Goal: Task Accomplishment & Management: Use online tool/utility

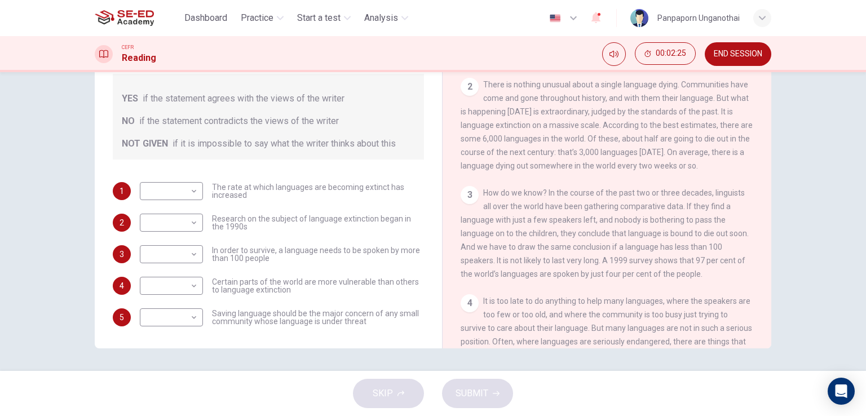
scroll to position [231, 0]
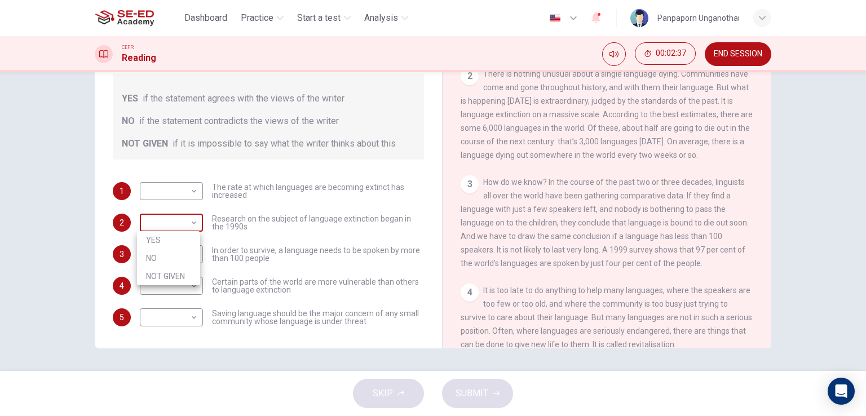
click at [182, 219] on body "This site uses cookies, as explained in our Privacy Policy . If you agree to th…" at bounding box center [433, 208] width 866 height 416
click at [169, 254] on li "NO" at bounding box center [168, 258] width 63 height 18
type input "NO"
click at [187, 259] on body "This site uses cookies, as explained in our Privacy Policy . If you agree to th…" at bounding box center [433, 208] width 866 height 416
click at [187, 283] on li "NO" at bounding box center [168, 290] width 63 height 18
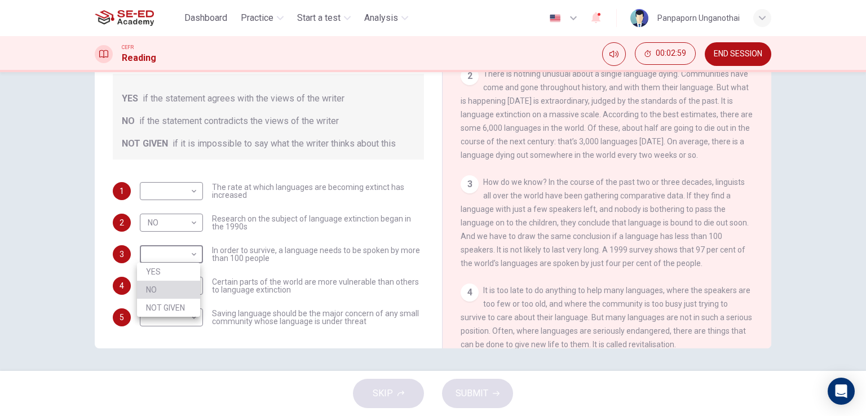
type input "NO"
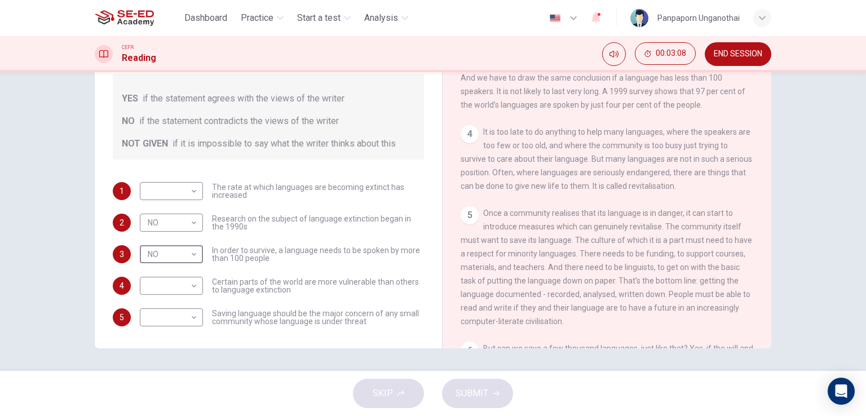
scroll to position [400, 0]
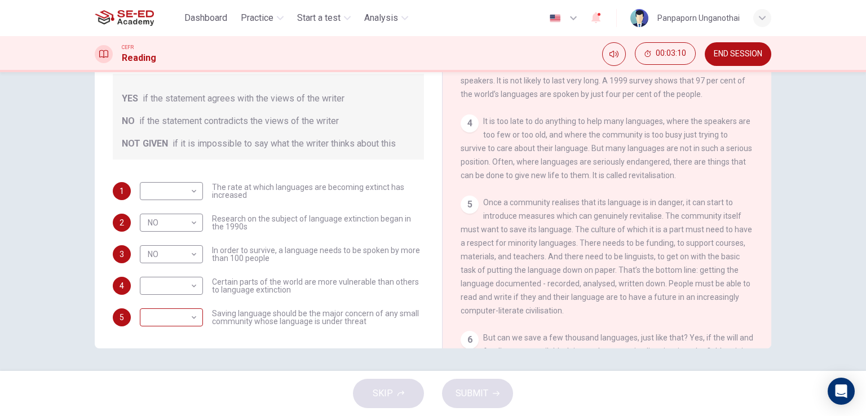
click at [199, 321] on div "​ ​" at bounding box center [171, 318] width 63 height 18
click at [191, 320] on body "This site uses cookies, as explained in our Privacy Policy . If you agree to th…" at bounding box center [433, 208] width 866 height 416
click at [175, 331] on li "YES" at bounding box center [168, 335] width 63 height 18
type input "YES"
click at [188, 285] on body "This site uses cookies, as explained in our Privacy Policy . If you agree to th…" at bounding box center [433, 208] width 866 height 416
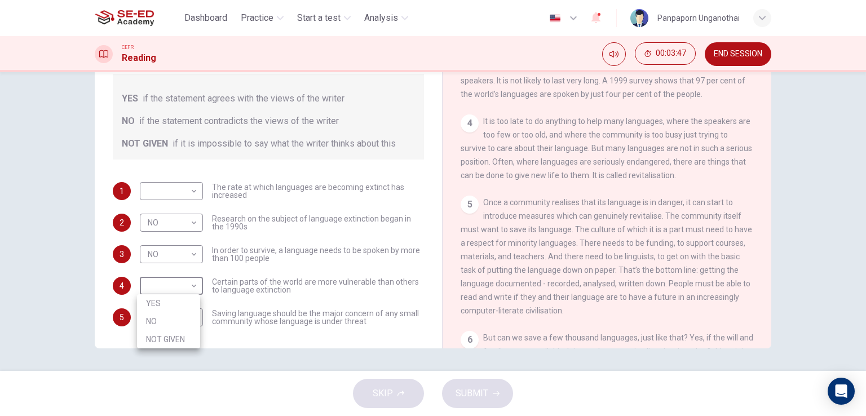
click at [526, 280] on div at bounding box center [433, 208] width 866 height 416
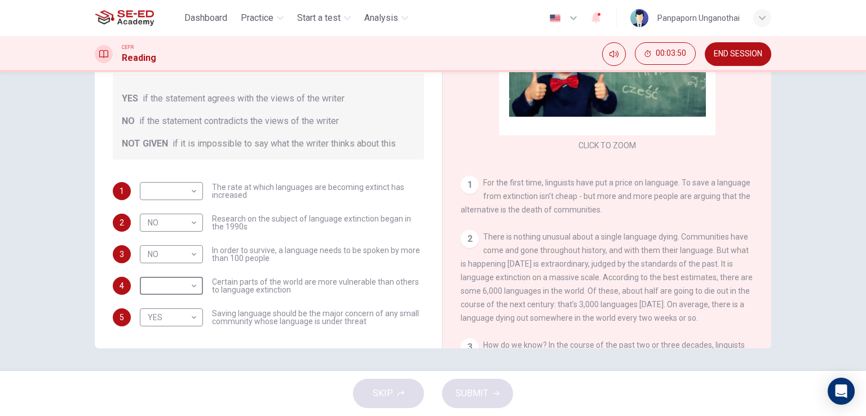
scroll to position [61, 0]
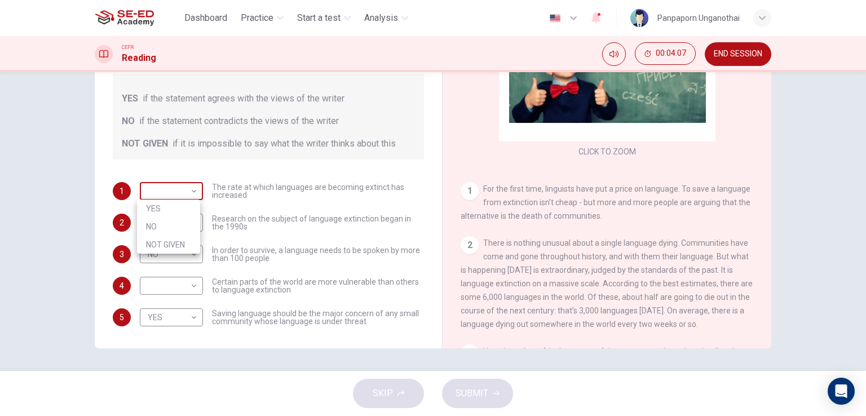
click at [193, 191] on body "This site uses cookies, as explained in our Privacy Policy . If you agree to th…" at bounding box center [433, 208] width 866 height 416
click at [171, 231] on li "NO" at bounding box center [168, 227] width 63 height 18
type input "NO"
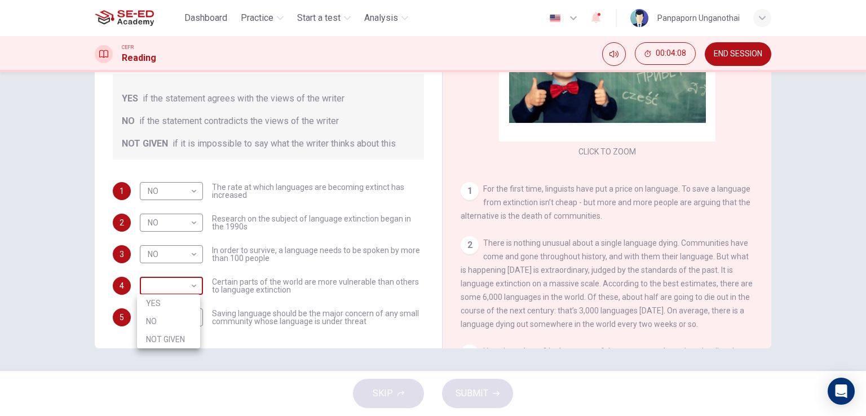
click at [175, 285] on body "This site uses cookies, as explained in our Privacy Policy . If you agree to th…" at bounding box center [433, 208] width 866 height 416
click at [174, 299] on li "YES" at bounding box center [168, 303] width 63 height 18
type input "YES"
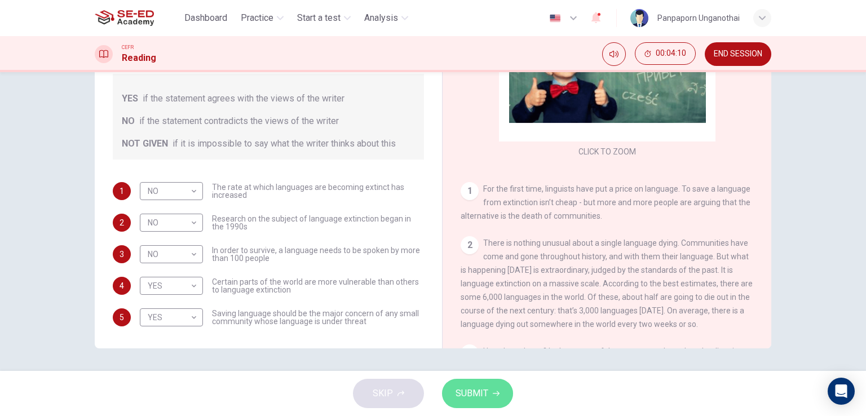
click at [487, 396] on button "SUBMIT" at bounding box center [477, 393] width 71 height 29
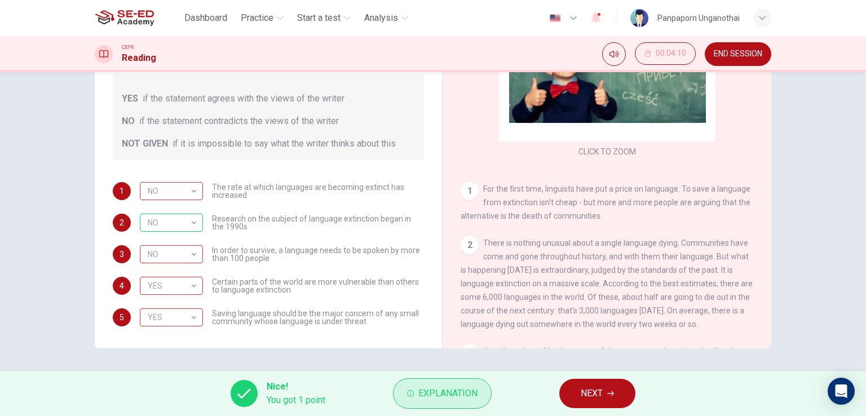
click at [434, 393] on span "Explanation" at bounding box center [447, 394] width 59 height 16
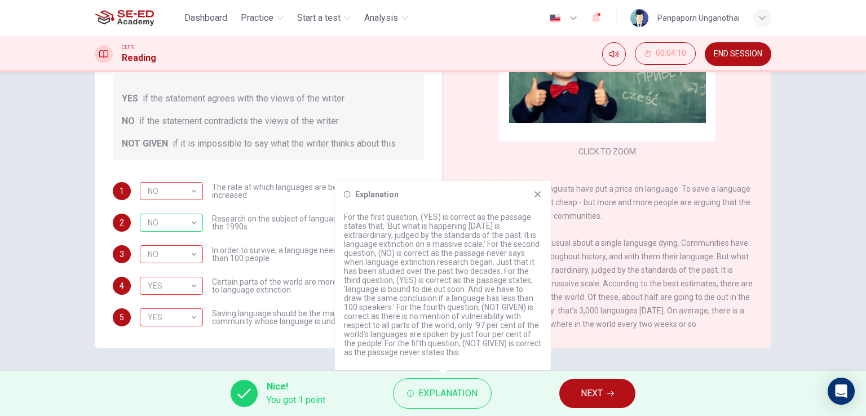
click at [539, 197] on icon at bounding box center [538, 194] width 9 height 9
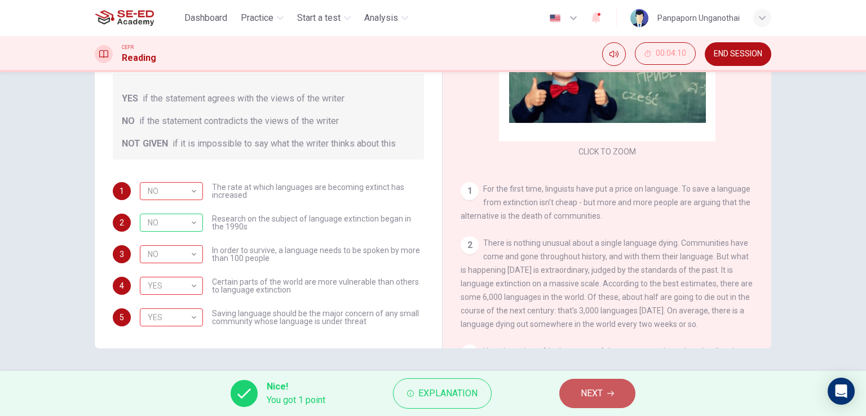
click at [578, 395] on button "NEXT" at bounding box center [597, 393] width 76 height 29
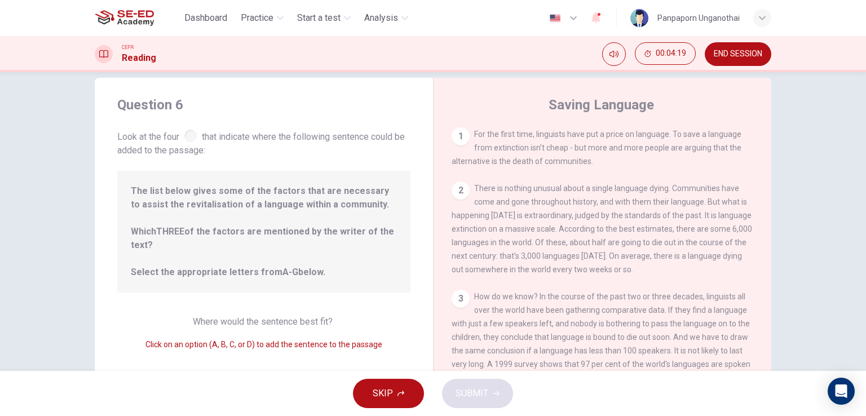
scroll to position [0, 0]
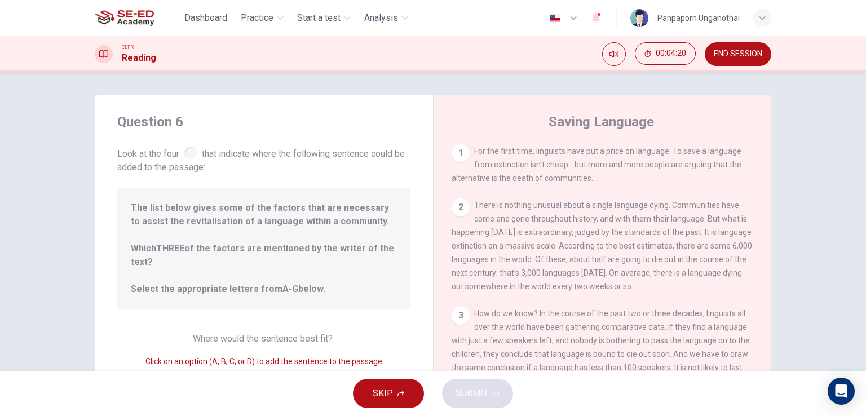
click at [494, 199] on div "1 For the first time, linguists have put a price on language. To save a languag…" at bounding box center [610, 306] width 317 height 324
click at [452, 205] on div "2" at bounding box center [461, 208] width 18 height 18
click at [460, 157] on div "1" at bounding box center [461, 153] width 18 height 18
click at [184, 163] on span "Look at the four that indicate where the following sentence could be added to t…" at bounding box center [263, 159] width 293 height 30
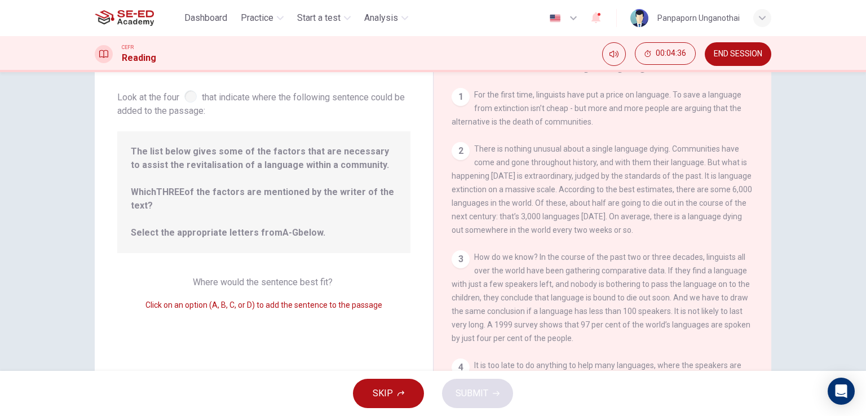
click at [459, 99] on div "1" at bounding box center [461, 97] width 18 height 18
click at [457, 165] on div "2 There is nothing unusual about a single language dying. Communities have come…" at bounding box center [603, 189] width 302 height 95
click at [301, 230] on span "The list below gives some of the factors that are necessary to assist the revit…" at bounding box center [264, 192] width 266 height 95
click at [231, 212] on span "The list below gives some of the factors that are necessary to assist the revit…" at bounding box center [264, 192] width 266 height 95
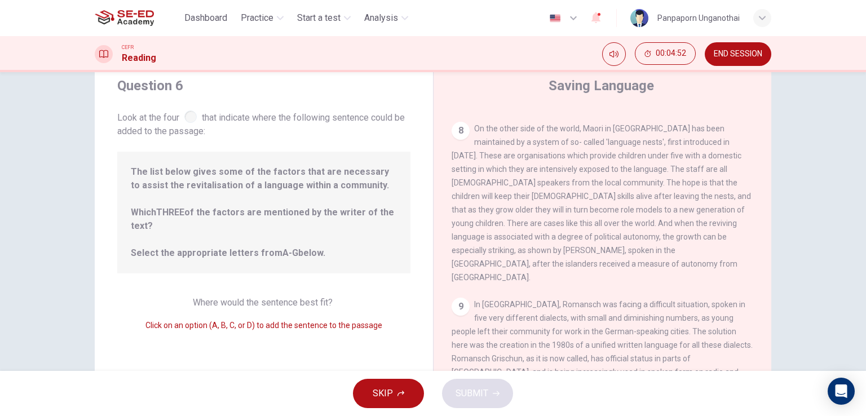
scroll to position [56, 0]
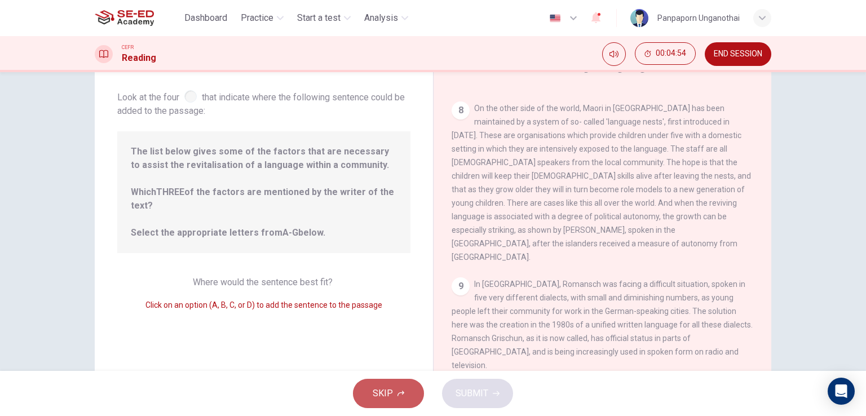
click at [392, 396] on span "SKIP" at bounding box center [383, 394] width 20 height 16
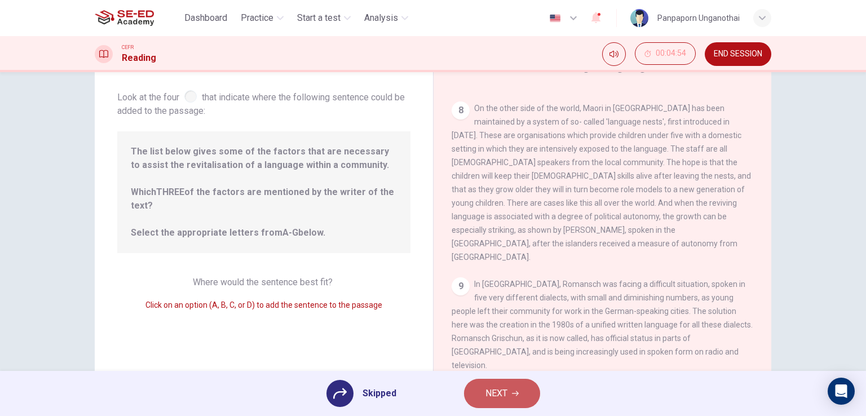
click at [506, 386] on span "NEXT" at bounding box center [497, 394] width 22 height 16
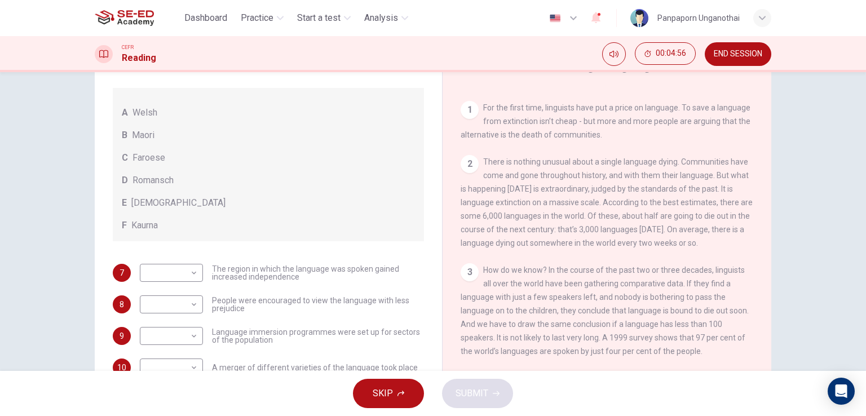
scroll to position [226, 0]
click at [733, 51] on span "END SESSION" at bounding box center [738, 54] width 49 height 9
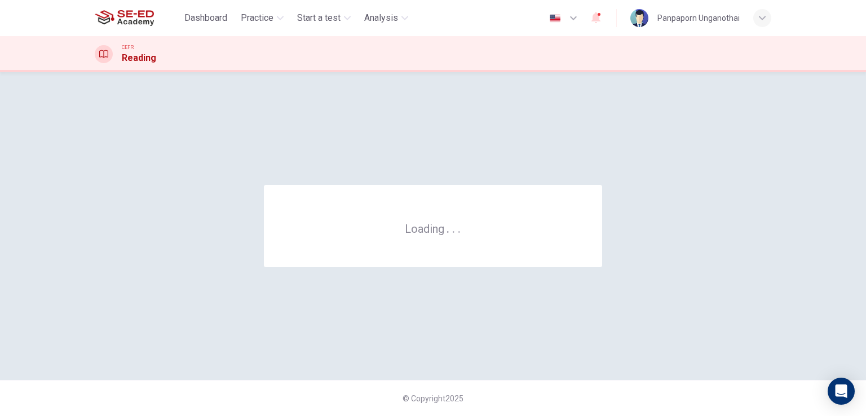
scroll to position [0, 0]
